Goal: Task Accomplishment & Management: Manage account settings

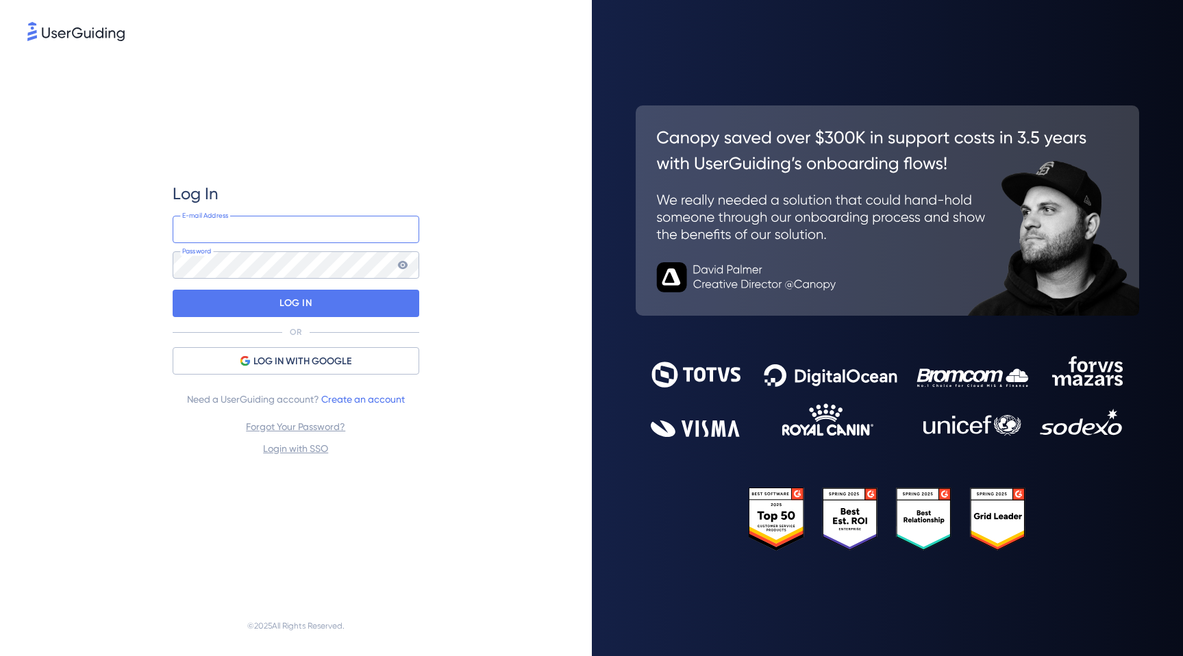
click at [308, 230] on input "email" at bounding box center [296, 229] width 247 height 27
type input "[EMAIL_ADDRESS][DOMAIN_NAME]"
click at [468, 243] on div "Log In [EMAIL_ADDRESS][DOMAIN_NAME] E-mail Address Password LOG IN OR LOG IN WI…" at bounding box center [295, 320] width 537 height 552
click at [262, 230] on input "[EMAIL_ADDRESS][DOMAIN_NAME]" at bounding box center [296, 229] width 247 height 27
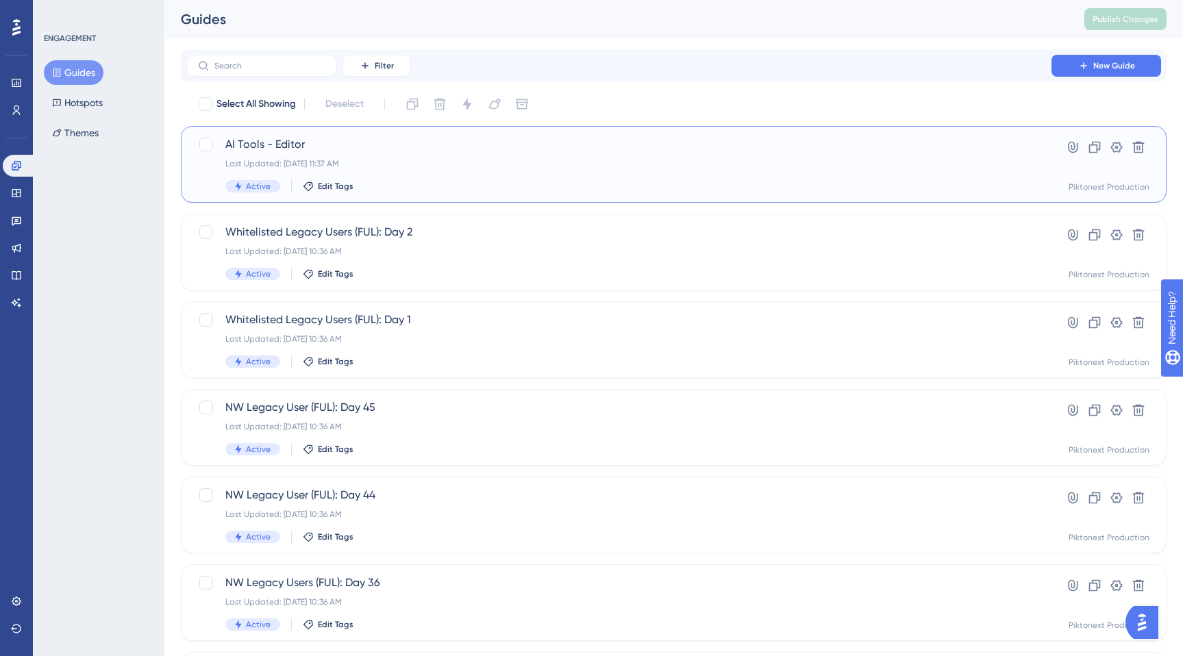
click at [435, 170] on div "AI Tools - Editor Last Updated: [DATE] 11:37 AM Active Edit Tags" at bounding box center [618, 164] width 787 height 56
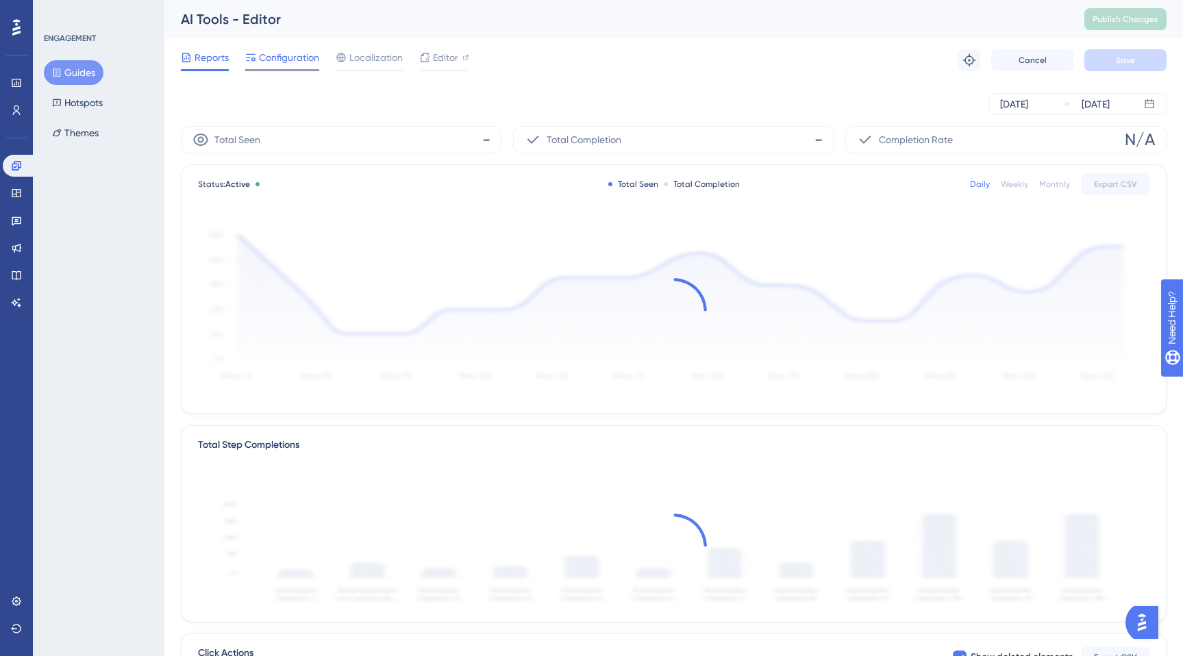
click at [301, 53] on span "Configuration" at bounding box center [289, 57] width 60 height 16
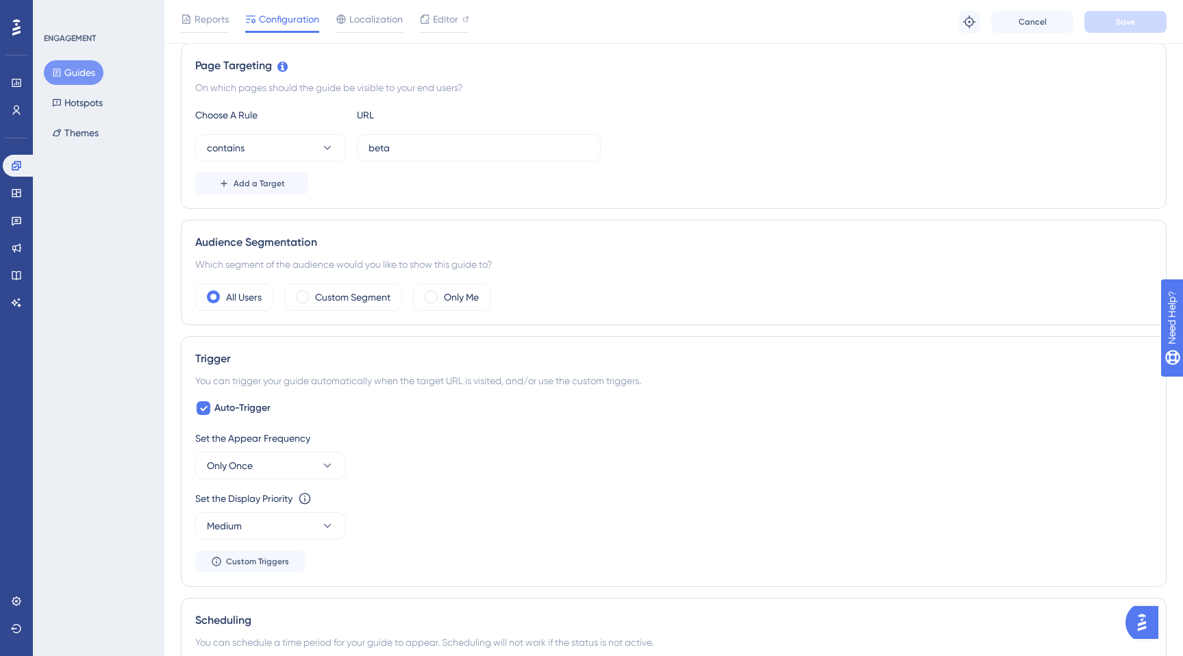
scroll to position [306, 0]
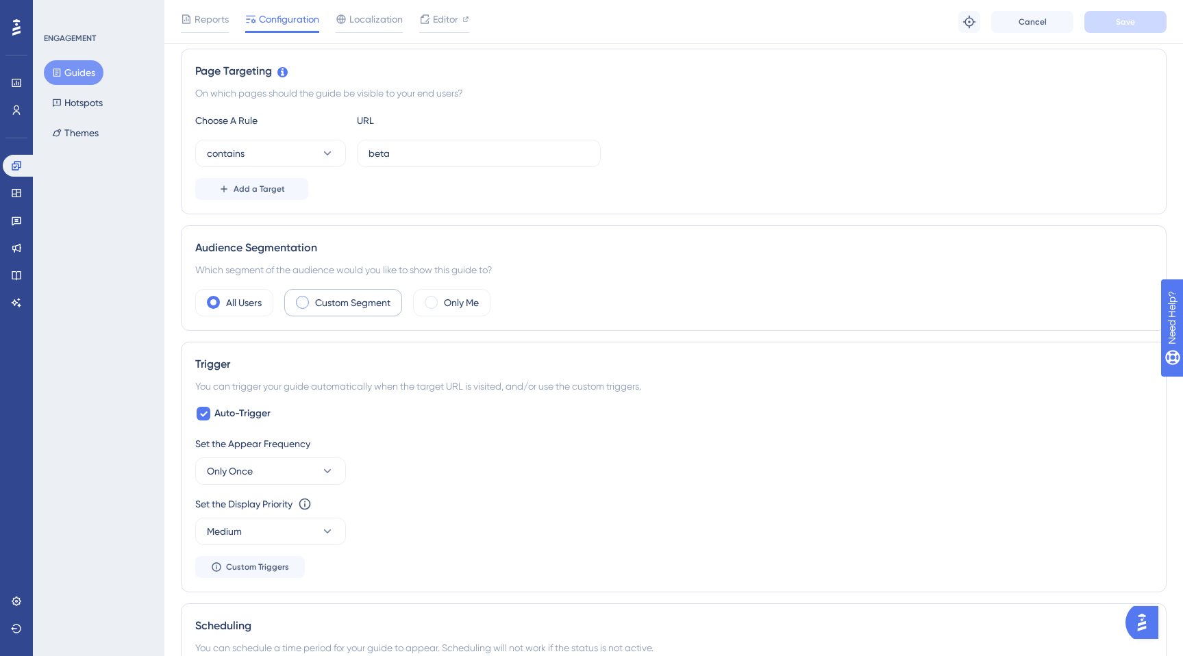
click at [347, 302] on label "Custom Segment" at bounding box center [352, 303] width 75 height 16
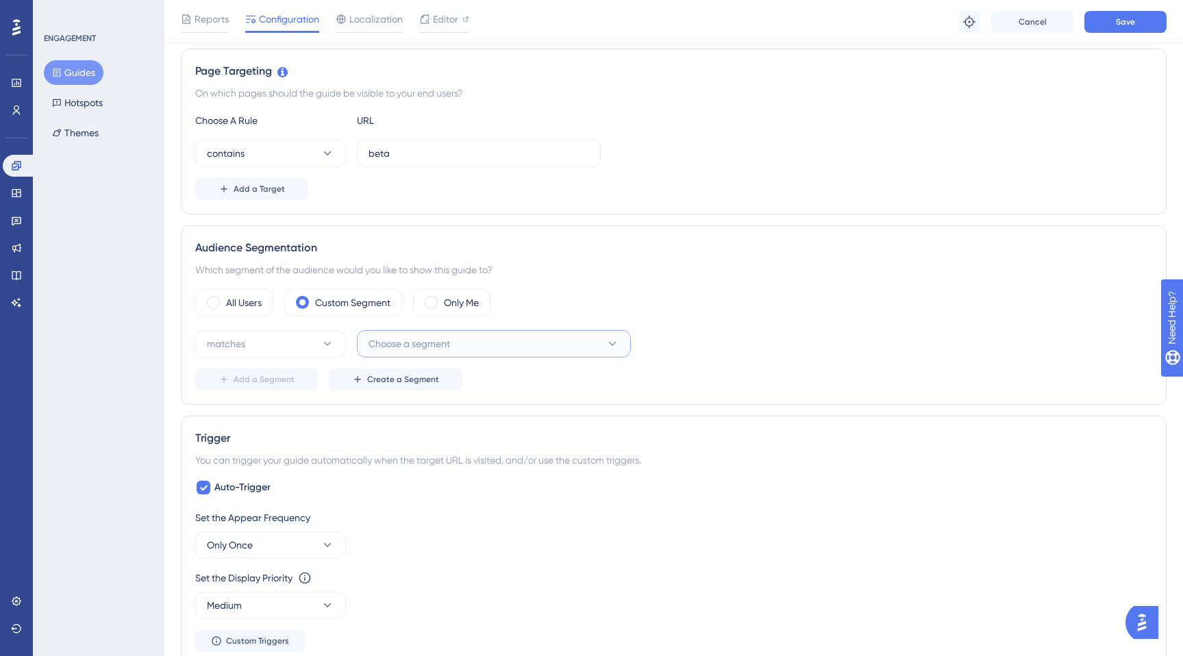
click at [416, 338] on span "Choose a segment" at bounding box center [410, 344] width 82 height 16
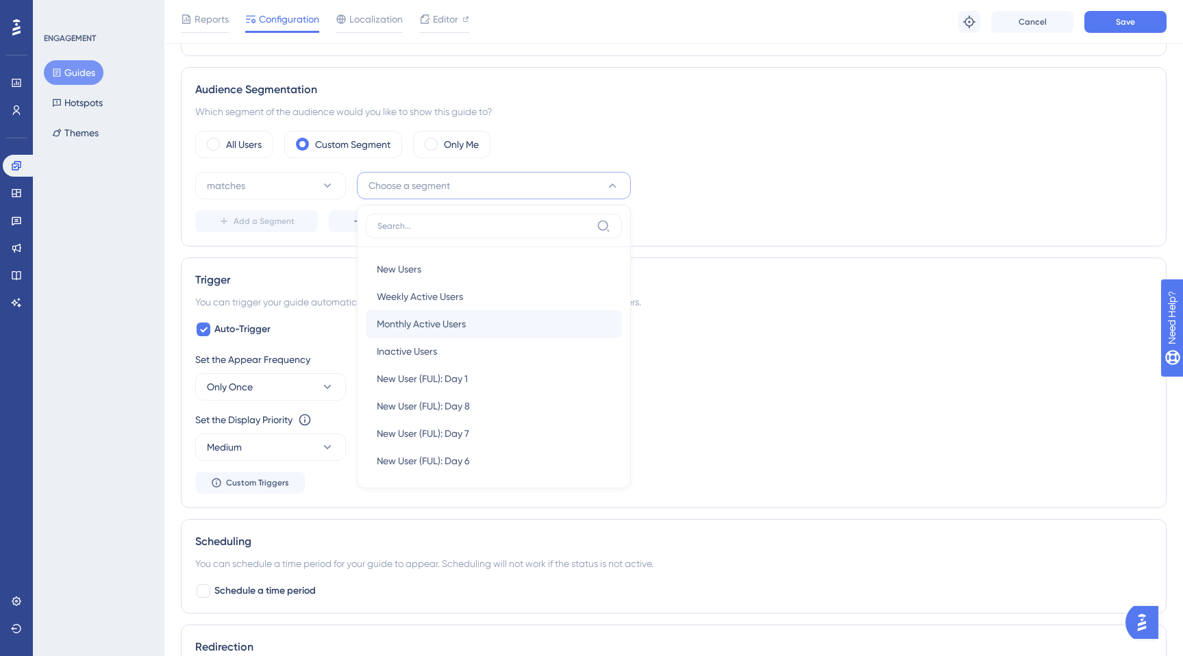
scroll to position [430, 0]
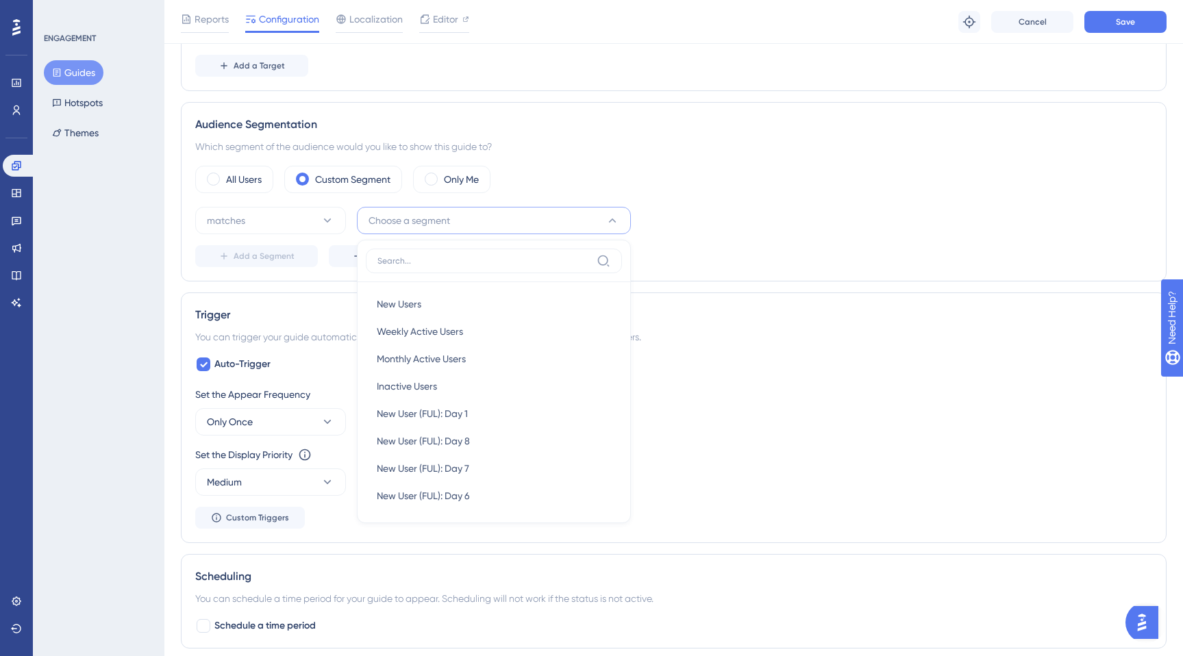
click at [745, 178] on div "All Users Custom Segment Only Me" at bounding box center [673, 179] width 957 height 27
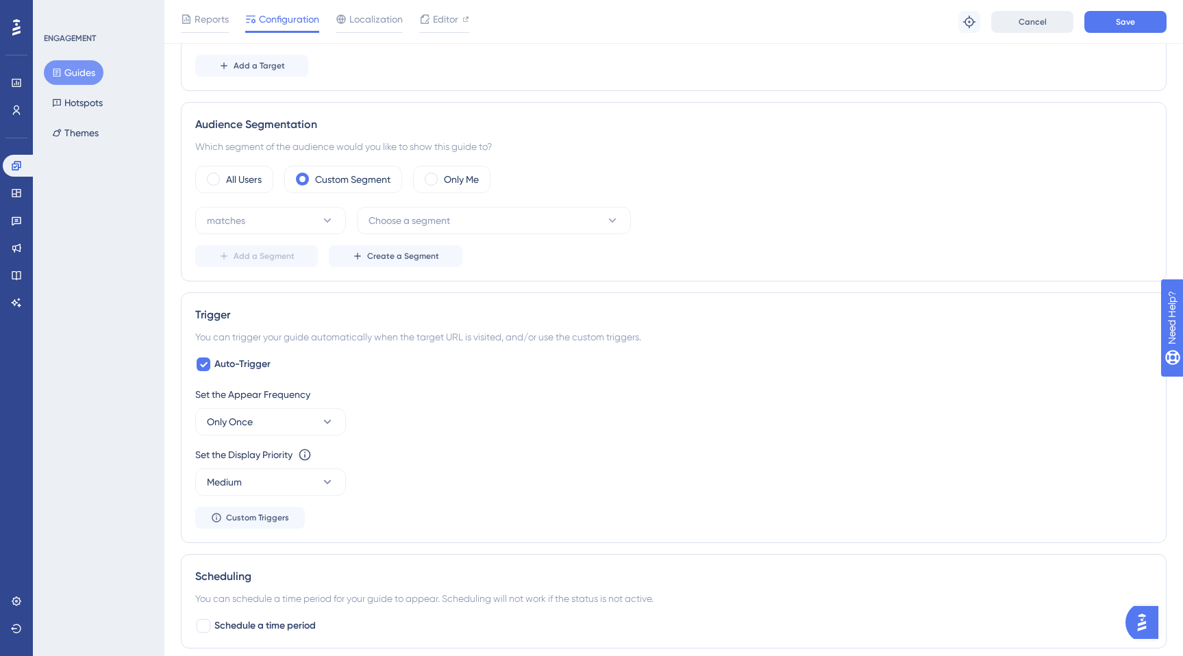
click at [1047, 24] on button "Cancel" at bounding box center [1032, 22] width 82 height 22
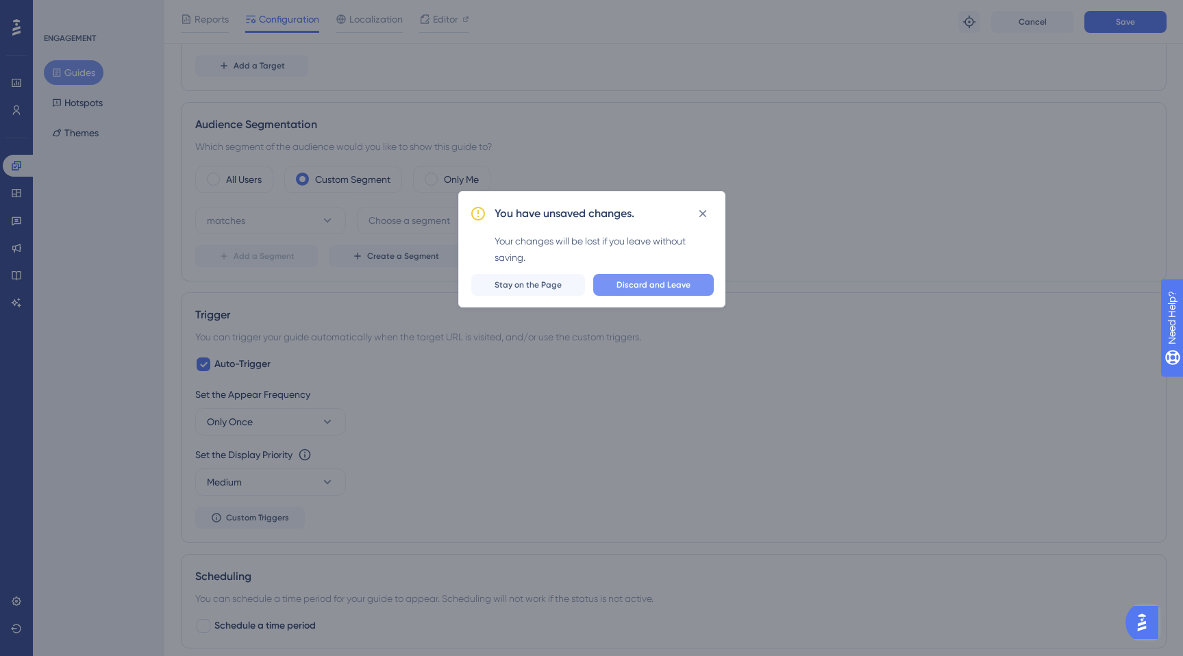
click at [669, 288] on span "Discard and Leave" at bounding box center [654, 285] width 74 height 11
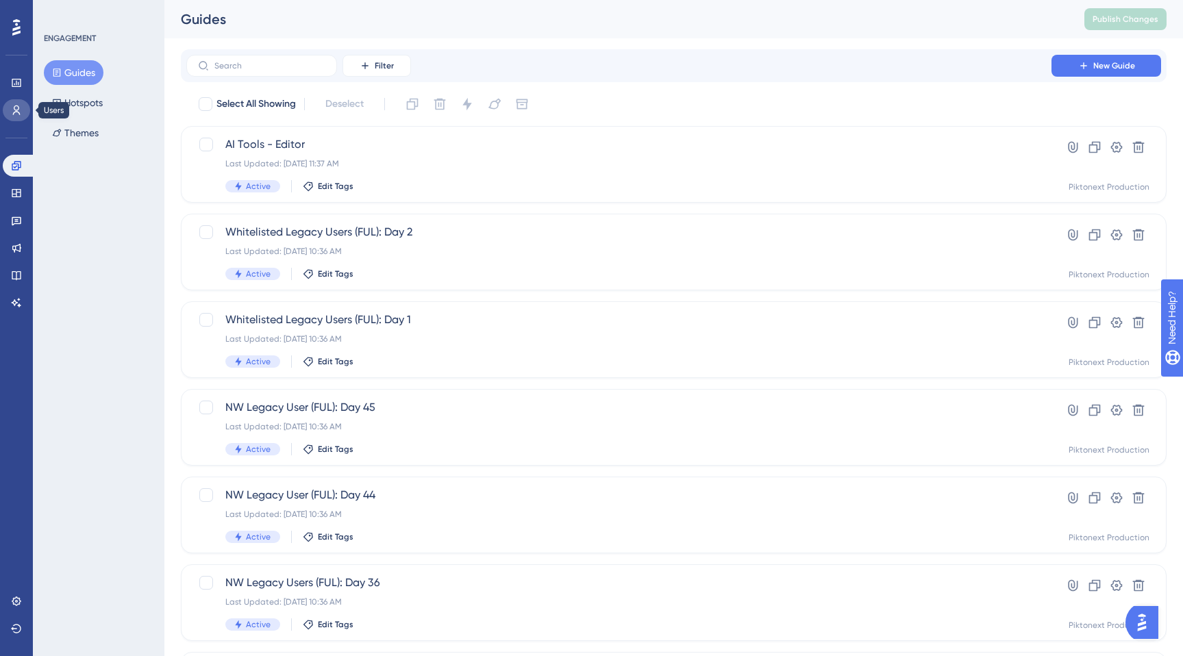
click at [16, 105] on icon at bounding box center [16, 110] width 11 height 11
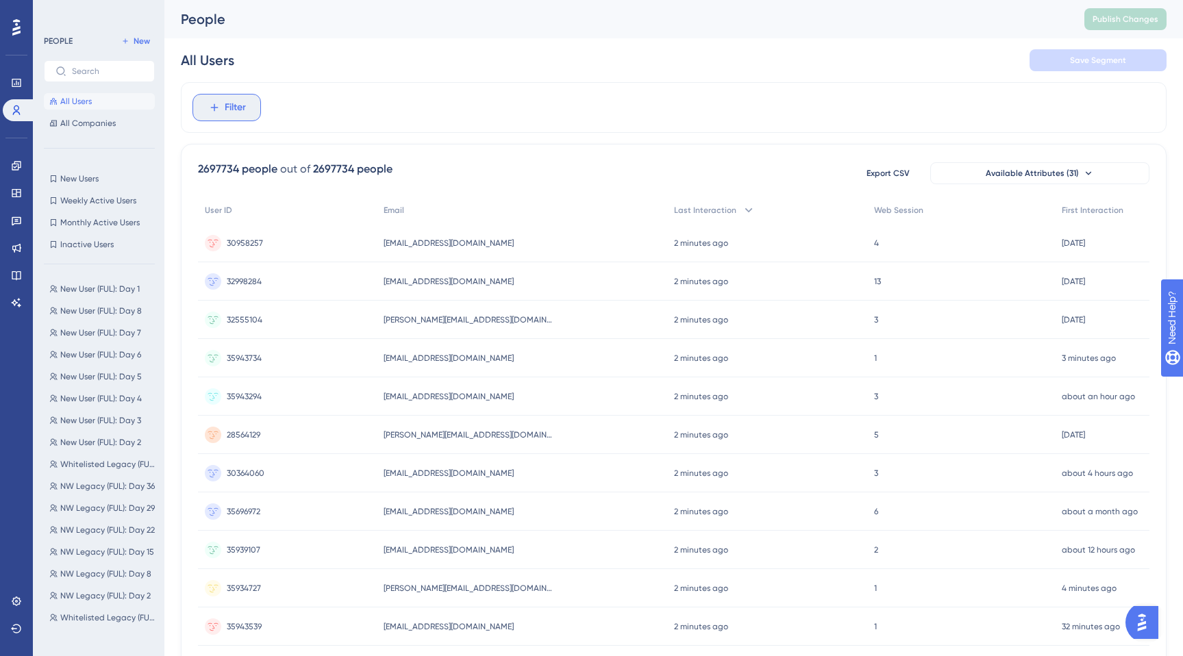
click at [234, 110] on span "Filter" at bounding box center [235, 107] width 21 height 16
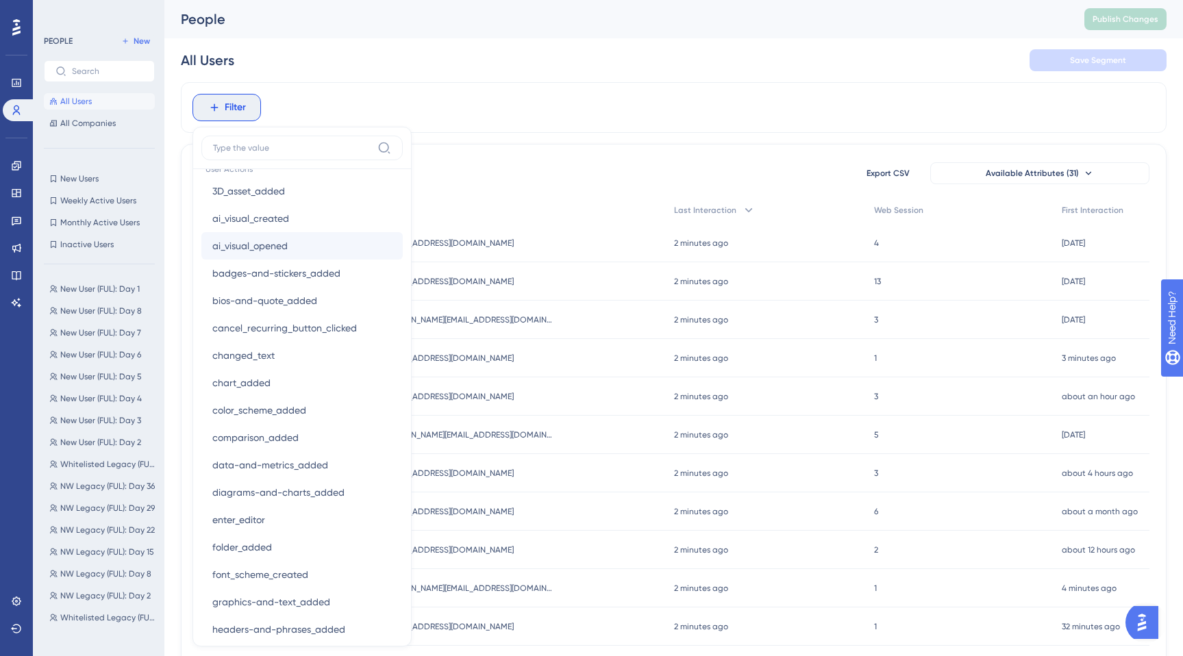
scroll to position [1363, 0]
click at [334, 221] on button "ai_visual_created ai_visual_created" at bounding box center [301, 219] width 201 height 27
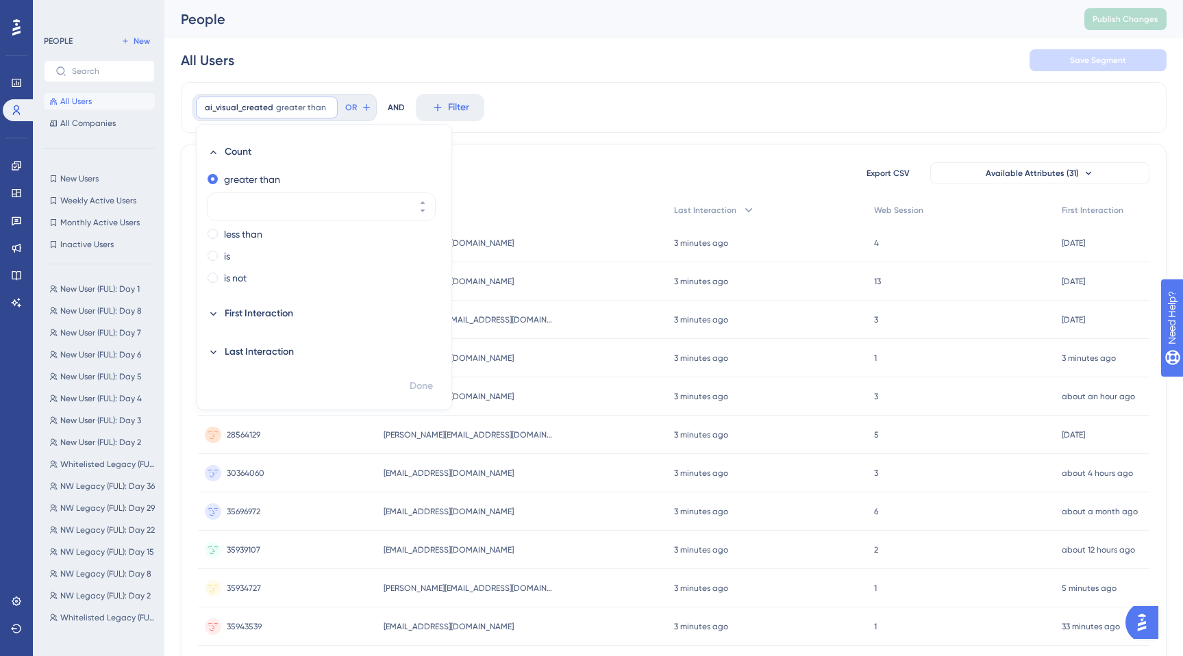
click at [595, 86] on div "ai_visual_created greater than Remove Count greater than less than is is not Fi…" at bounding box center [674, 107] width 986 height 51
